Goal: Book appointment/travel/reservation

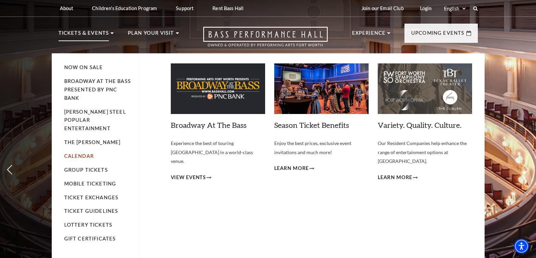
click at [79, 153] on link "Calendar" at bounding box center [78, 156] width 29 height 6
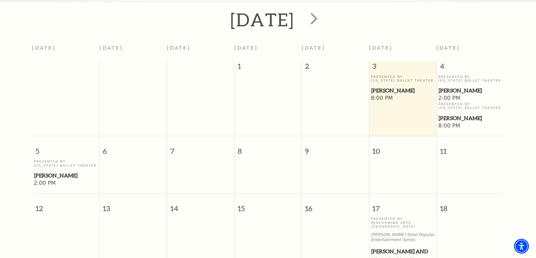
scroll to position [161, 0]
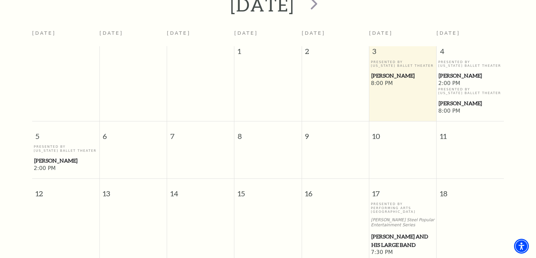
click at [59, 145] on p "Presented By [US_STATE] Ballet Theater" at bounding box center [66, 149] width 64 height 8
click at [48, 157] on span "[PERSON_NAME]" at bounding box center [65, 161] width 63 height 8
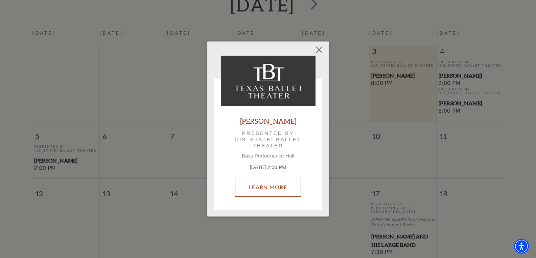
click at [248, 188] on link "Learn More" at bounding box center [268, 187] width 66 height 19
